Goal: Complete application form

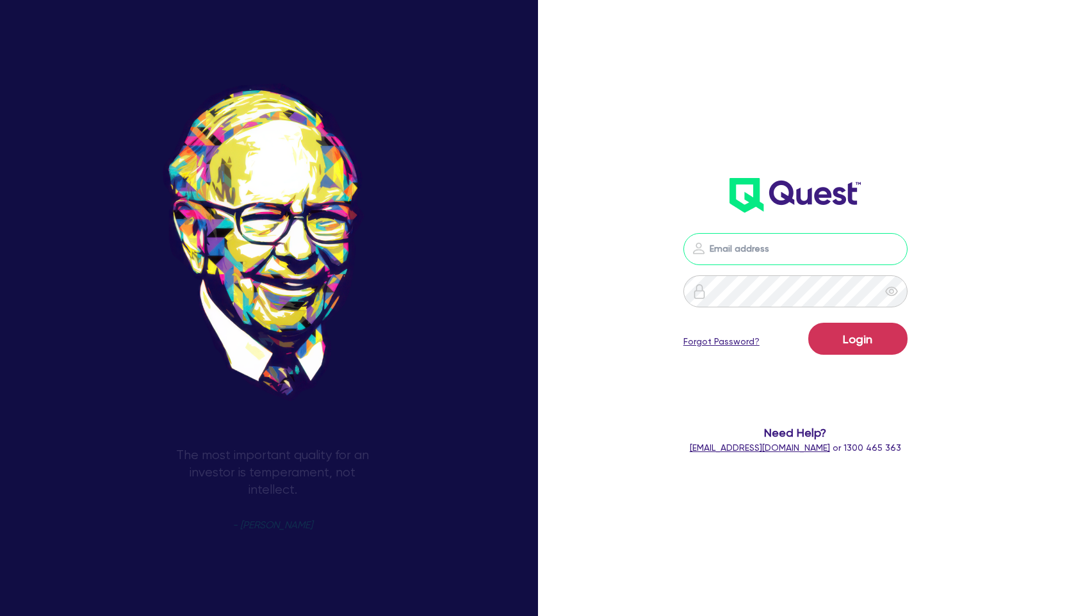
type input "[PERSON_NAME][EMAIL_ADDRESS][PERSON_NAME][DOMAIN_NAME]"
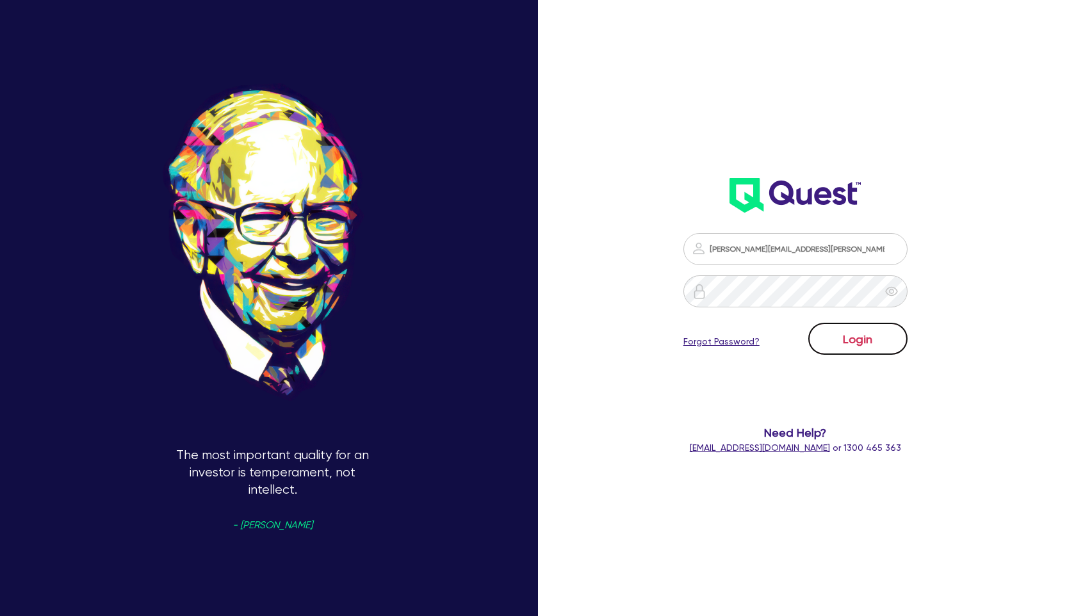
click at [895, 341] on button "Login" at bounding box center [857, 339] width 99 height 32
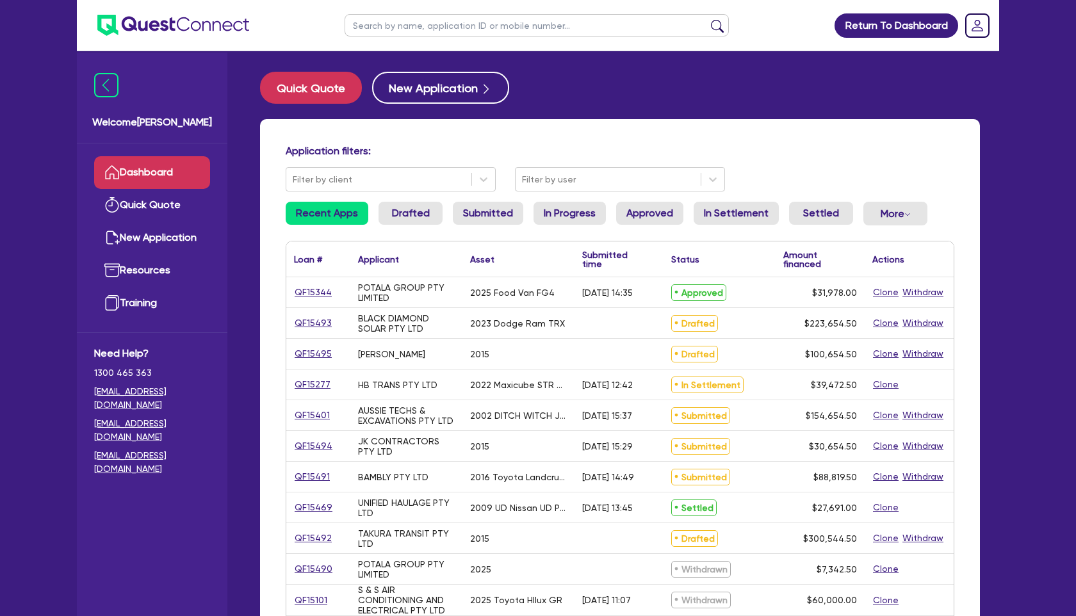
click at [394, 29] on input "text" at bounding box center [537, 25] width 384 height 22
type input "nuu"
click at [707, 19] on button "submit" at bounding box center [717, 28] width 20 height 18
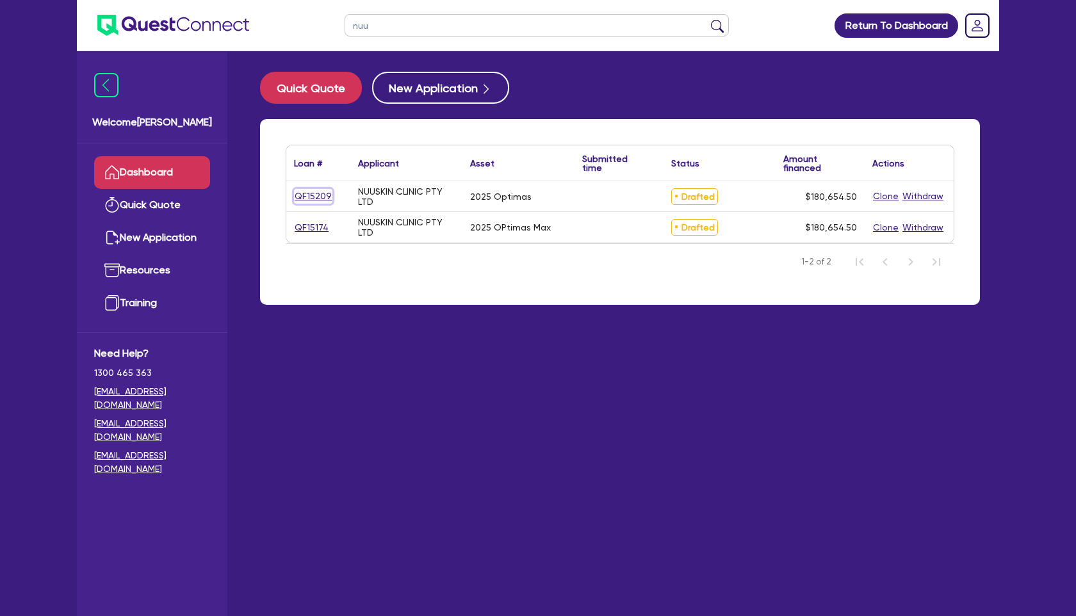
click at [309, 194] on link "QF15209" at bounding box center [313, 196] width 38 height 15
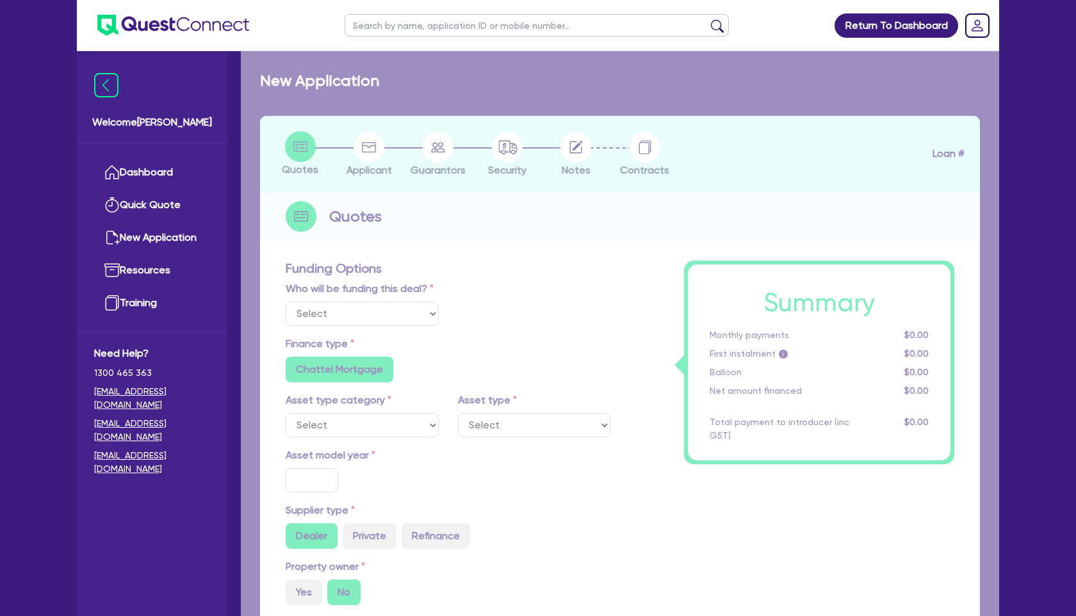
select select "Other"
select select "TERTIARY_ASSETS"
type input "2025"
type input "180,000"
type input "5"
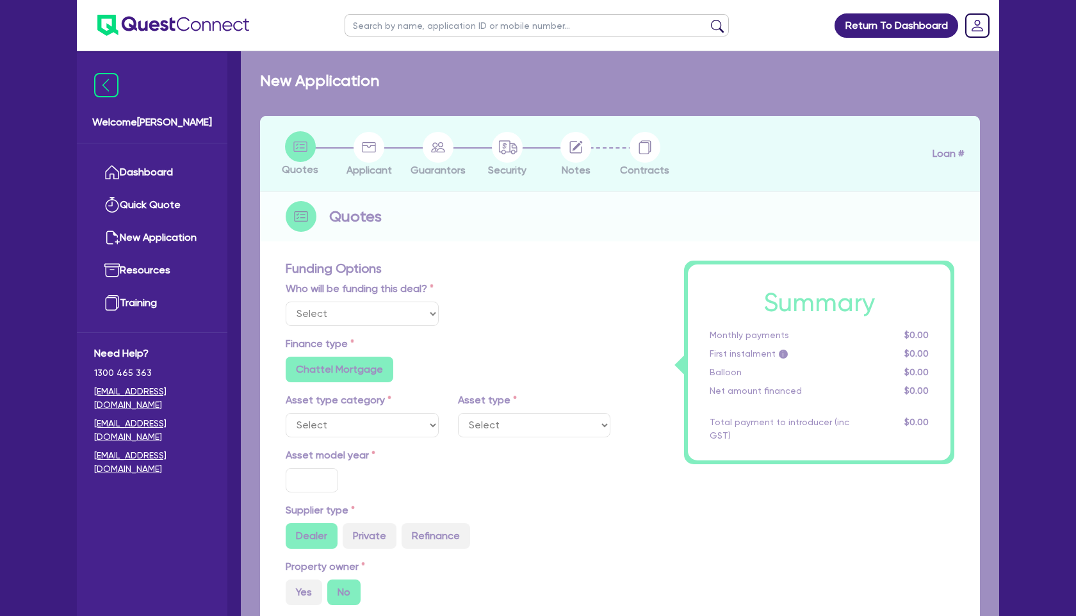
type input "9,032.73"
type input "10.5"
radio input "true"
radio input "false"
select select "BEAUTY_EQUIPMENT"
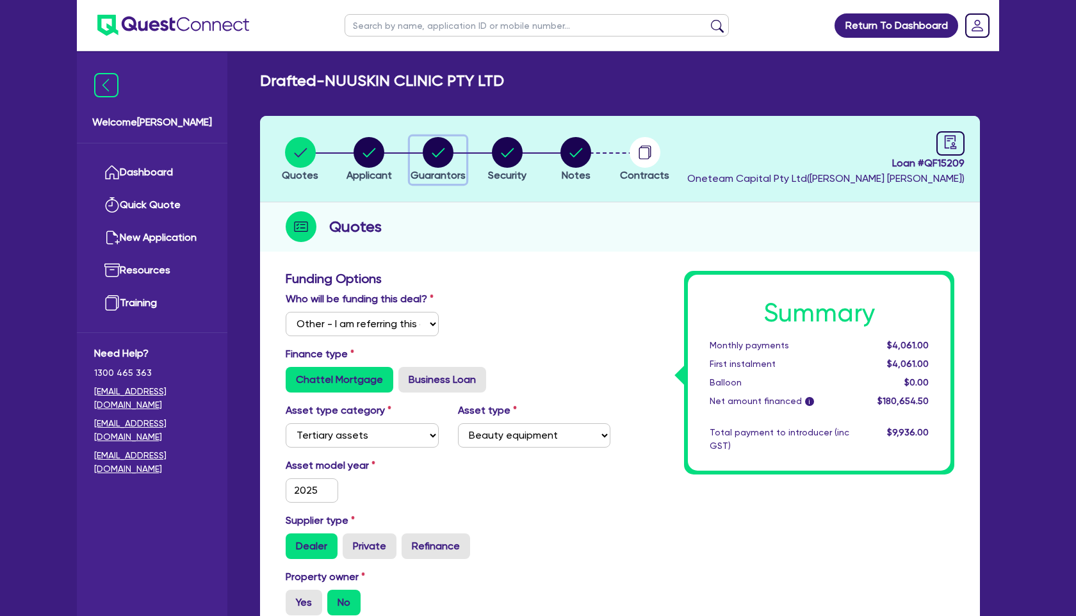
click at [445, 160] on circle "button" at bounding box center [438, 152] width 31 height 31
select select "MRS"
select select "[GEOGRAPHIC_DATA]"
select select "SINGLE"
select select "CASH"
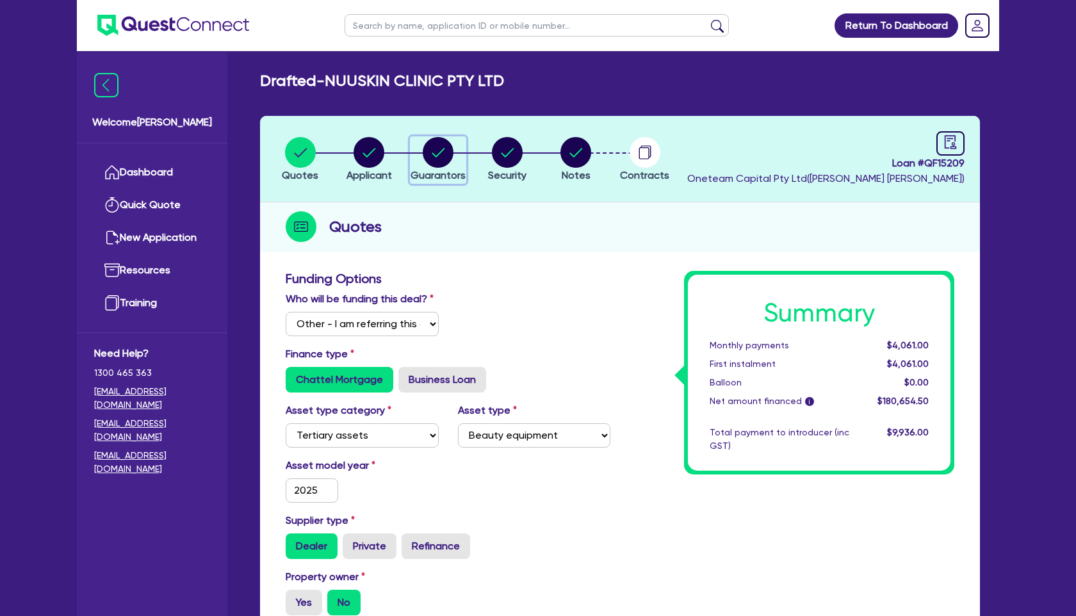
select select "MS"
select select "[GEOGRAPHIC_DATA]"
select select "DE_FACTO"
select select "PROPERTY"
select select "INVESTMENT_PROPERTY"
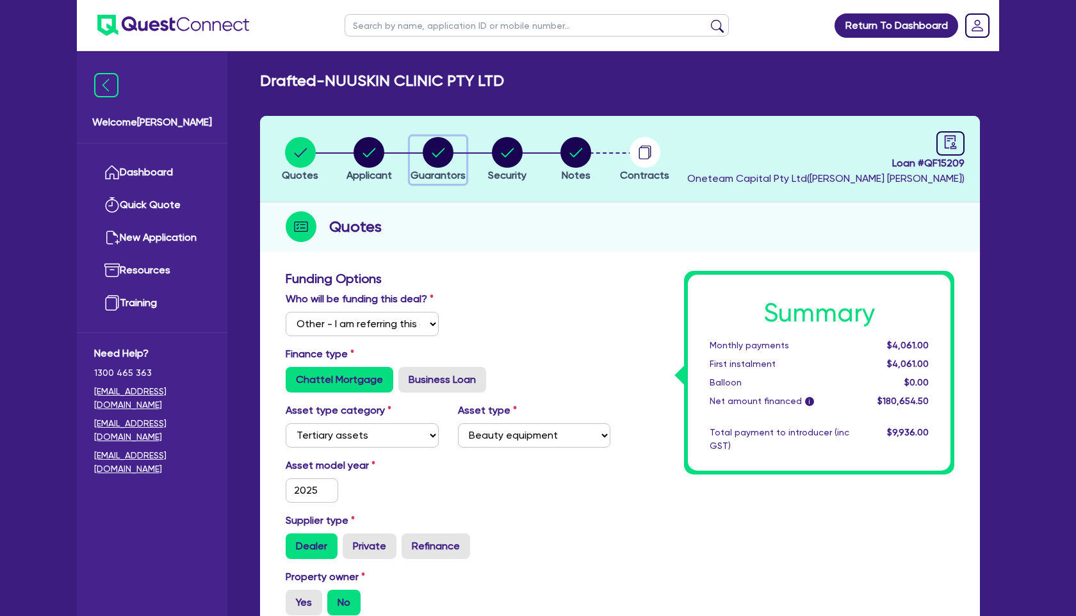
select select "MORTGAGE"
select select "INVESTMENT_PROPERTY_LOAN"
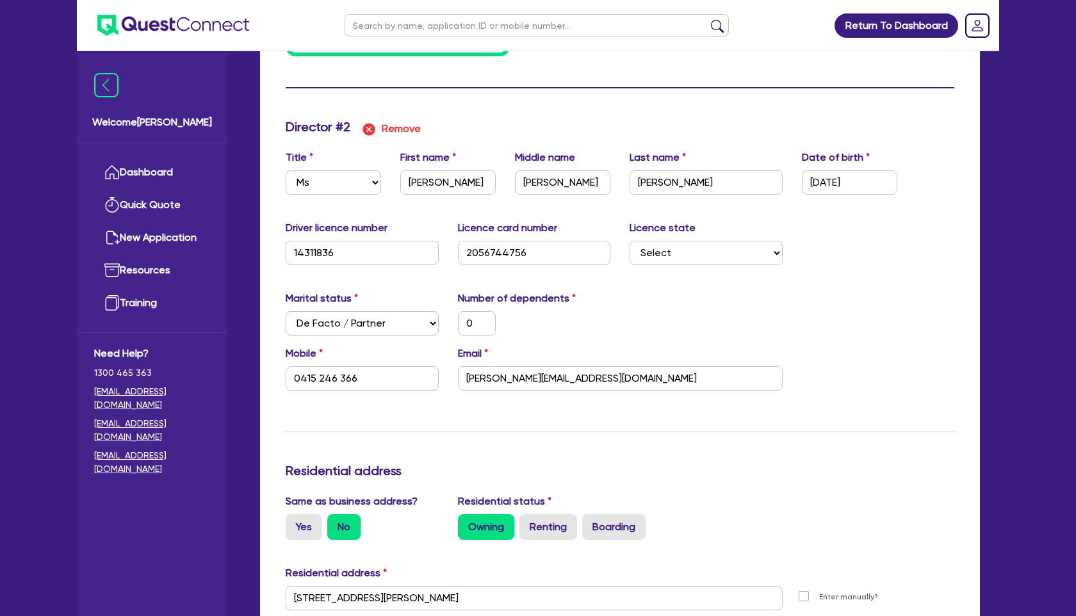
scroll to position [1163, 0]
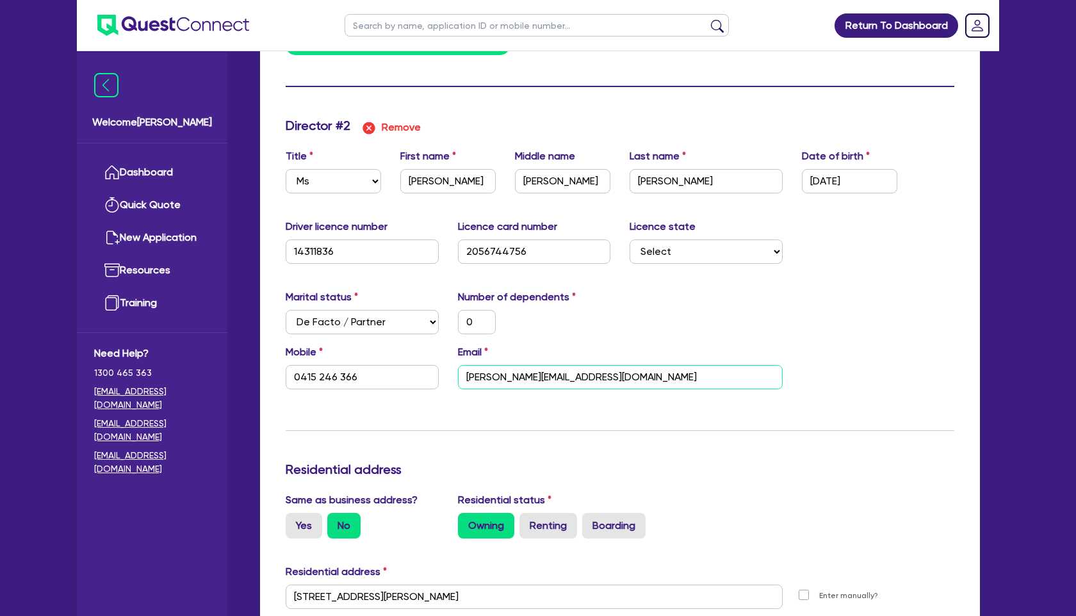
click at [624, 378] on input "[PERSON_NAME][EMAIL_ADDRESS][DOMAIN_NAME]" at bounding box center [620, 377] width 325 height 24
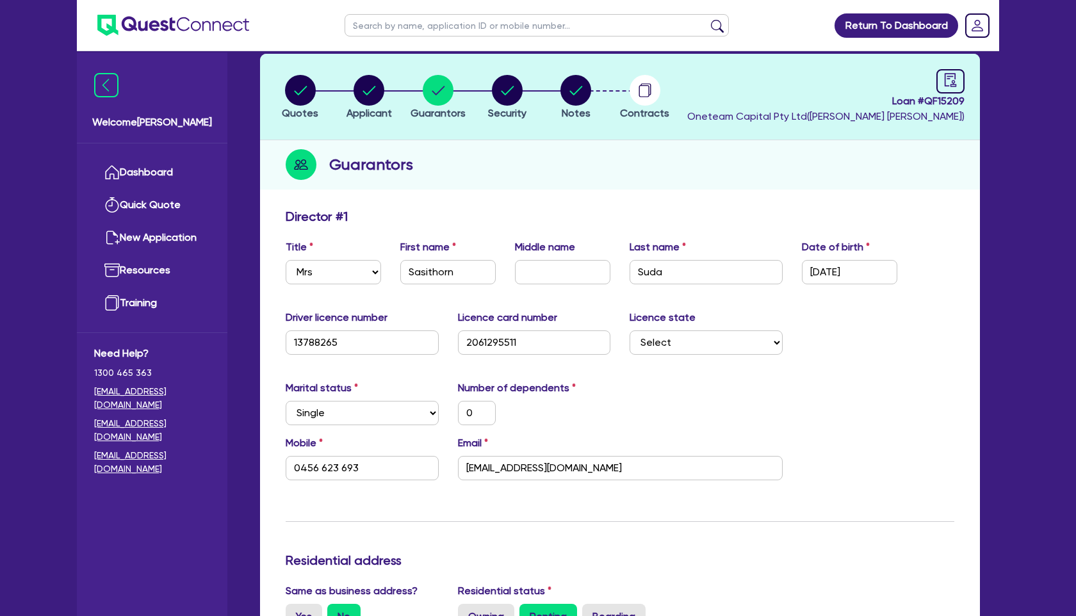
scroll to position [63, 0]
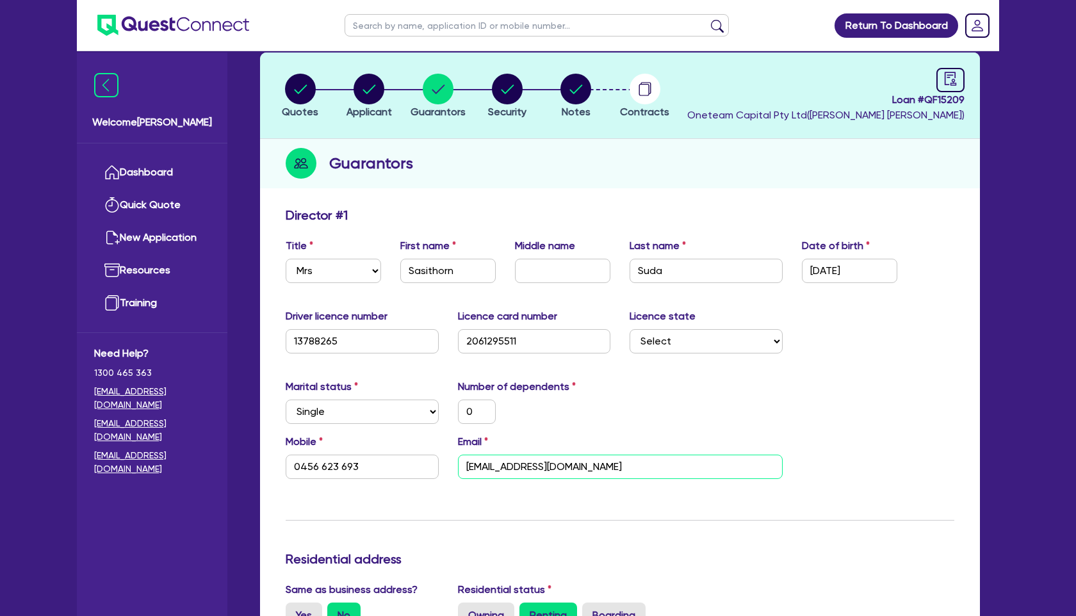
drag, startPoint x: 637, startPoint y: 465, endPoint x: 466, endPoint y: 464, distance: 170.4
click at [464, 464] on input "[EMAIL_ADDRESS][DOMAIN_NAME]" at bounding box center [620, 467] width 325 height 24
